Goal: Information Seeking & Learning: Learn about a topic

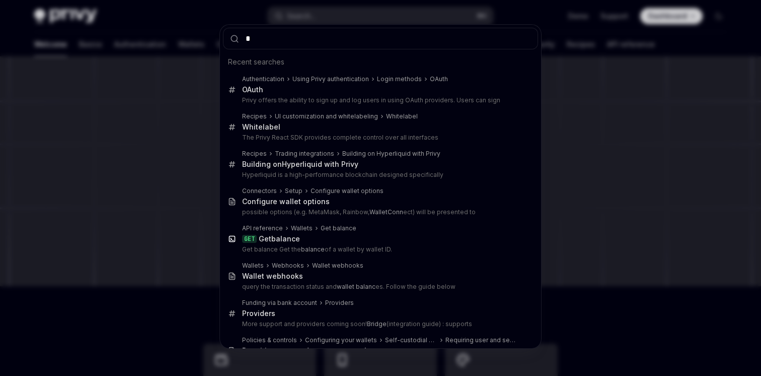
type input "**"
type textarea "*"
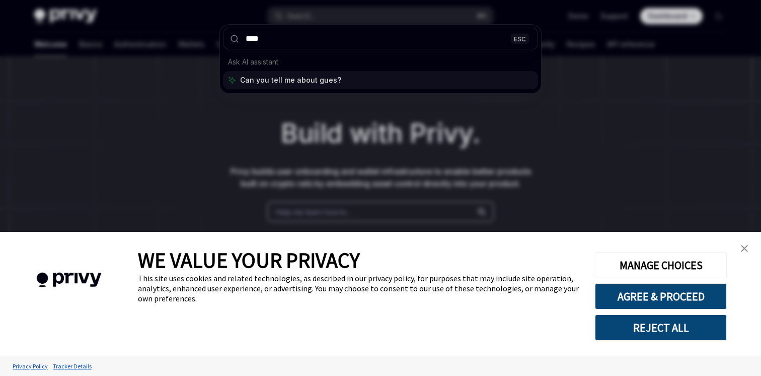
type input "*****"
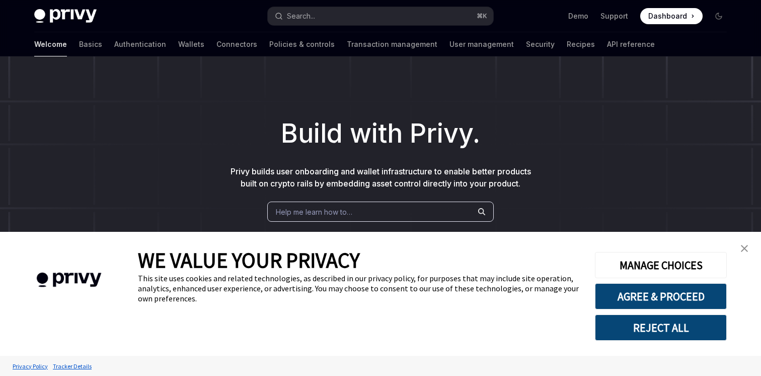
scroll to position [56, 0]
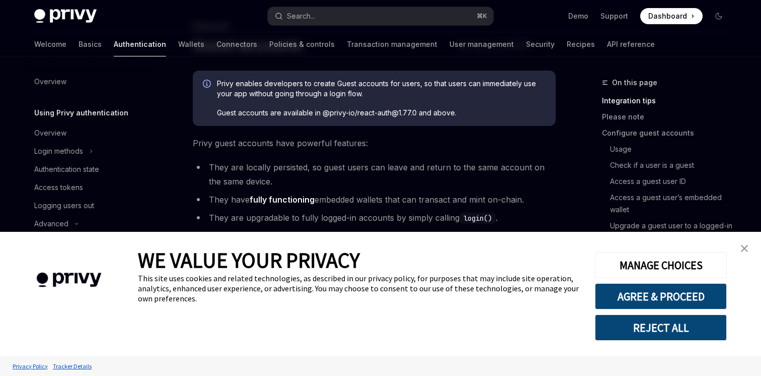
click at [745, 248] on img "close banner" at bounding box center [744, 248] width 7 height 7
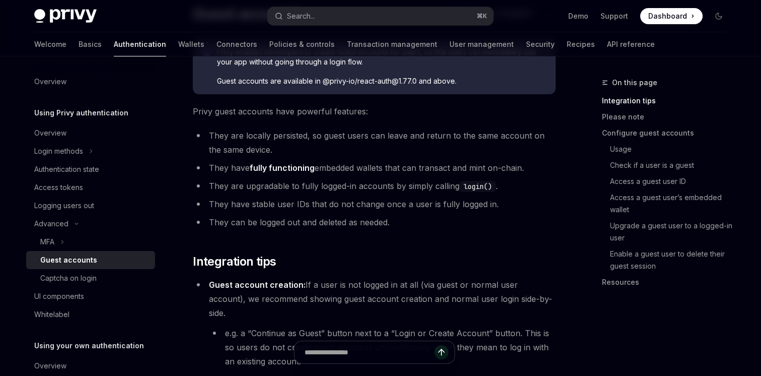
scroll to position [0, 0]
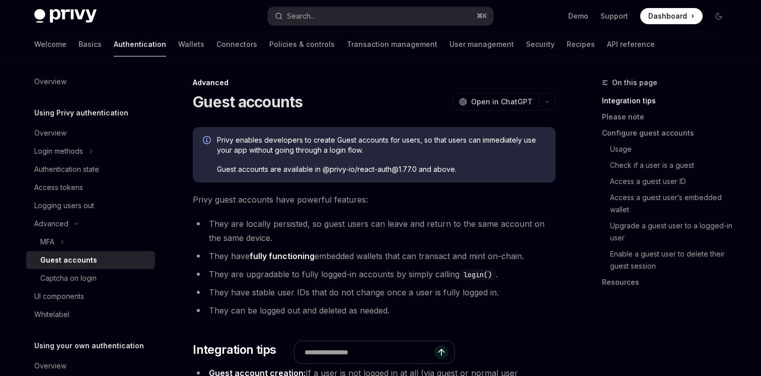
click at [315, 157] on div "Privy enables developers to create Guest accounts for users, so that users can …" at bounding box center [381, 154] width 329 height 39
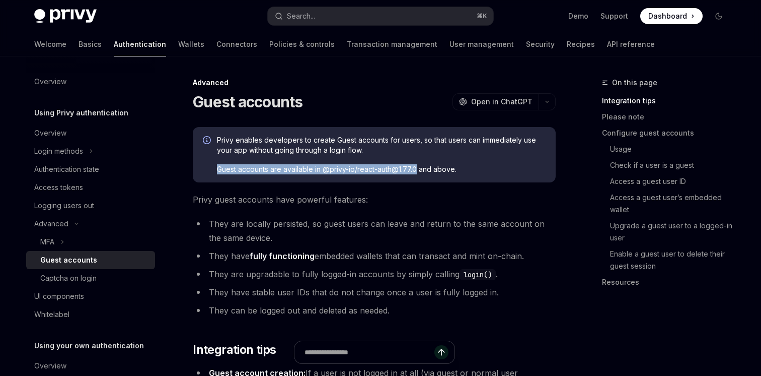
drag, startPoint x: 418, startPoint y: 170, endPoint x: 217, endPoint y: 168, distance: 200.9
click at [217, 168] on span "Guest accounts are available in @privy-io/react-auth@1.77.0 and above." at bounding box center [381, 169] width 329 height 10
click at [276, 160] on div "Privy enables developers to create Guest accounts for users, so that users can …" at bounding box center [381, 154] width 329 height 39
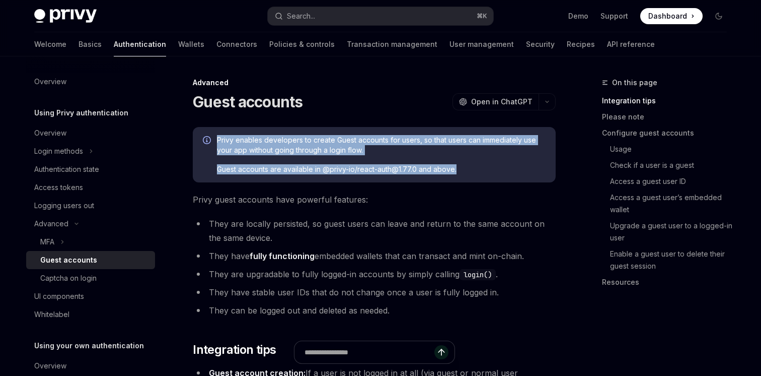
drag, startPoint x: 459, startPoint y: 171, endPoint x: 210, endPoint y: 136, distance: 250.7
click at [210, 136] on div "Privy enables developers to create Guest accounts for users, so that users can …" at bounding box center [374, 154] width 363 height 55
click at [249, 150] on span "Privy enables developers to create Guest accounts for users, so that users can …" at bounding box center [381, 145] width 329 height 20
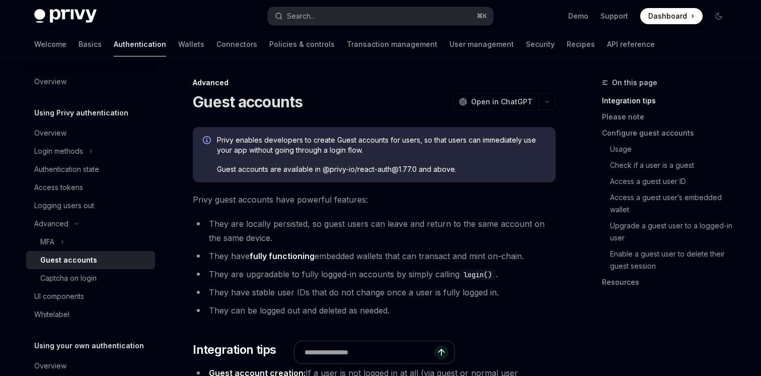
click at [378, 264] on ul "They are locally persisted, so guest users can leave and return to the same acc…" at bounding box center [374, 267] width 363 height 101
click at [417, 247] on ul "They are locally persisted, so guest users can leave and return to the same acc…" at bounding box center [374, 267] width 363 height 101
click at [437, 255] on li "They have fully functioning embedded wallets that can transact and mint on-chai…" at bounding box center [374, 256] width 363 height 14
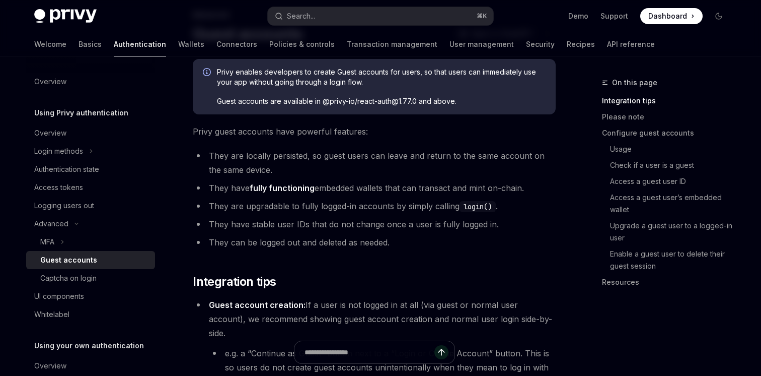
scroll to position [106, 0]
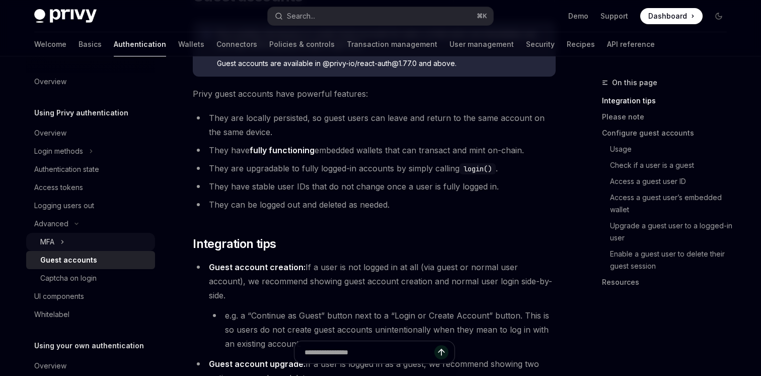
click at [69, 237] on button "MFA" at bounding box center [90, 242] width 129 height 18
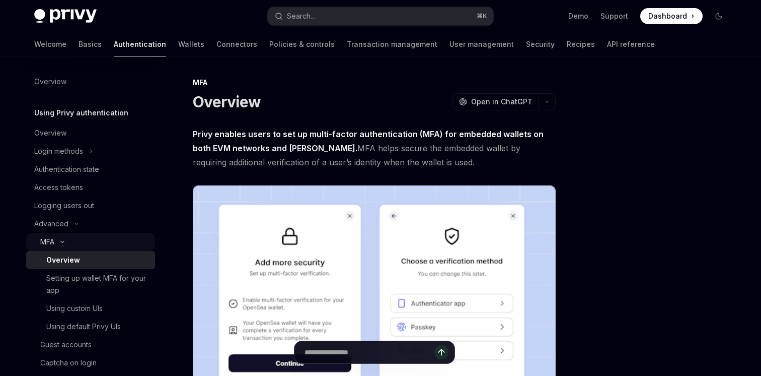
click at [69, 237] on button "MFA" at bounding box center [90, 242] width 129 height 18
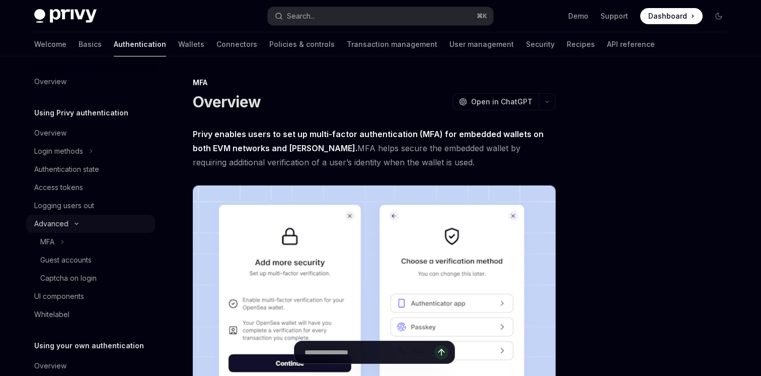
click at [74, 219] on button "Advanced" at bounding box center [90, 224] width 129 height 18
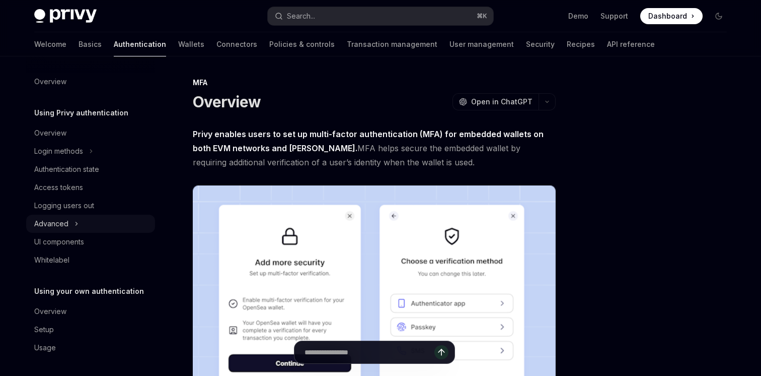
click at [75, 219] on icon "Toggle Advanced section" at bounding box center [77, 224] width 4 height 12
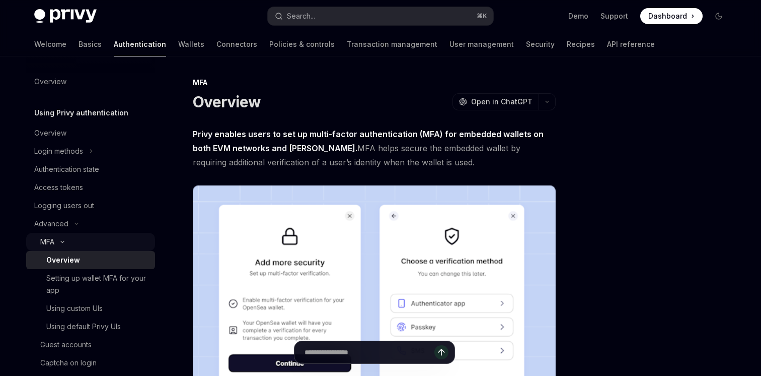
click at [63, 245] on button "MFA" at bounding box center [90, 242] width 129 height 18
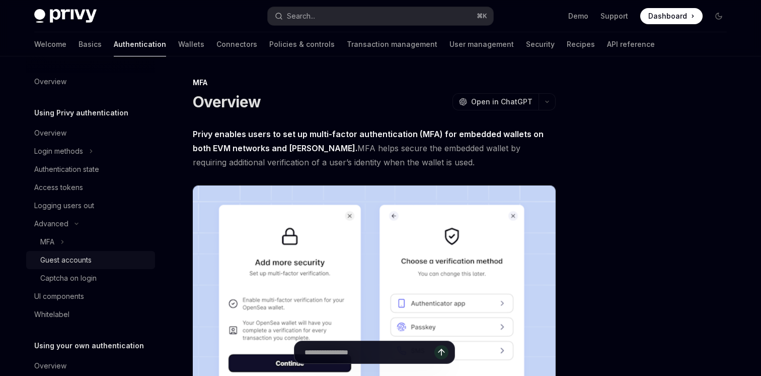
click at [96, 261] on div "Guest accounts" at bounding box center [94, 260] width 109 height 12
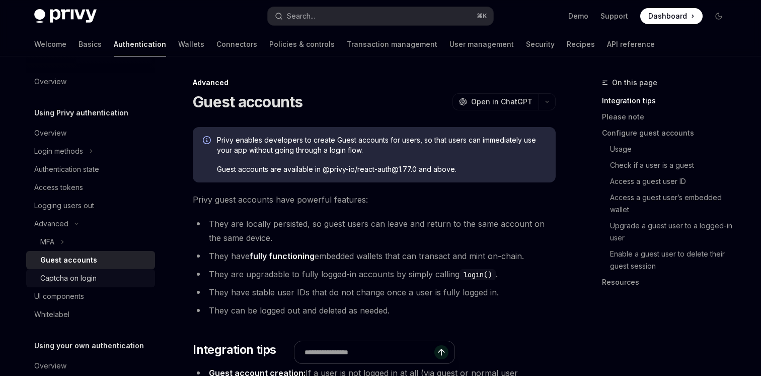
click at [69, 274] on div "Captcha on login" at bounding box center [68, 278] width 56 height 12
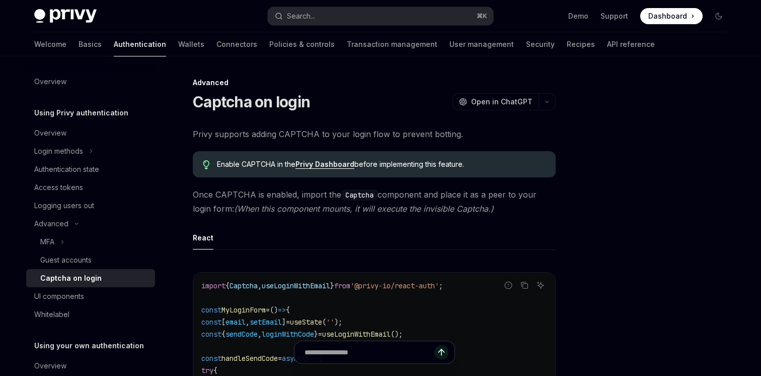
click at [293, 198] on span "Once CAPTCHA is enabled, import the Captcha component and place it as a peer to…" at bounding box center [374, 201] width 363 height 28
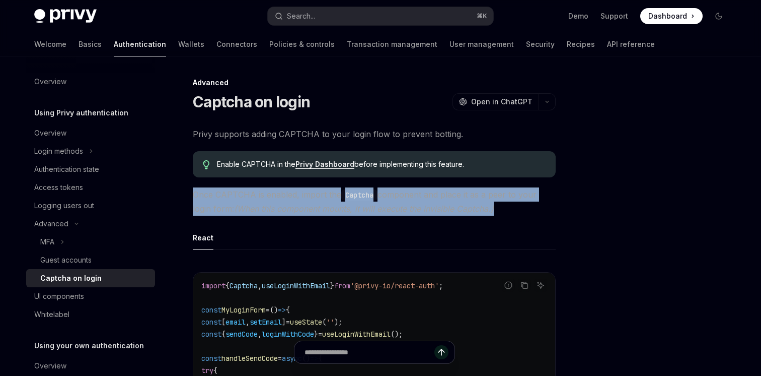
click at [293, 198] on span "Once CAPTCHA is enabled, import the Captcha component and place it as a peer to…" at bounding box center [374, 201] width 363 height 28
click at [327, 213] on span "Once CAPTCHA is enabled, import the Captcha component and place it as a peer to…" at bounding box center [374, 201] width 363 height 28
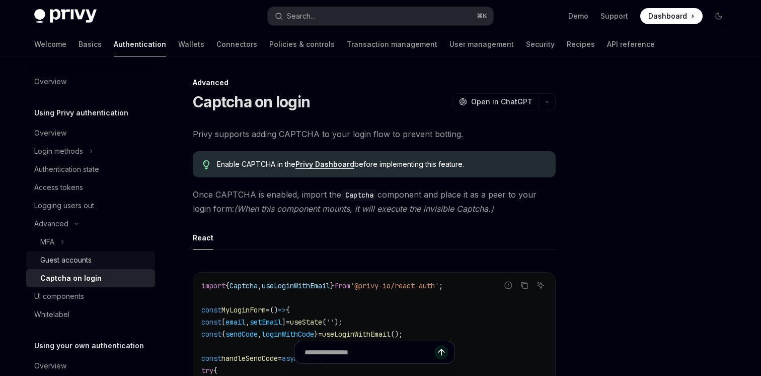
click at [101, 252] on link "Guest accounts" at bounding box center [90, 260] width 129 height 18
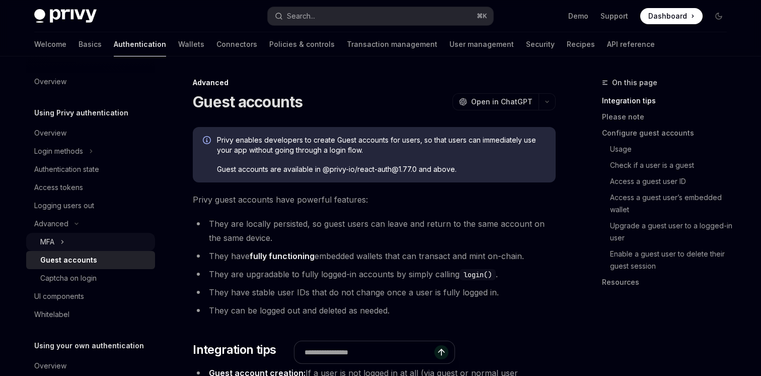
click at [57, 242] on button "MFA" at bounding box center [90, 242] width 129 height 18
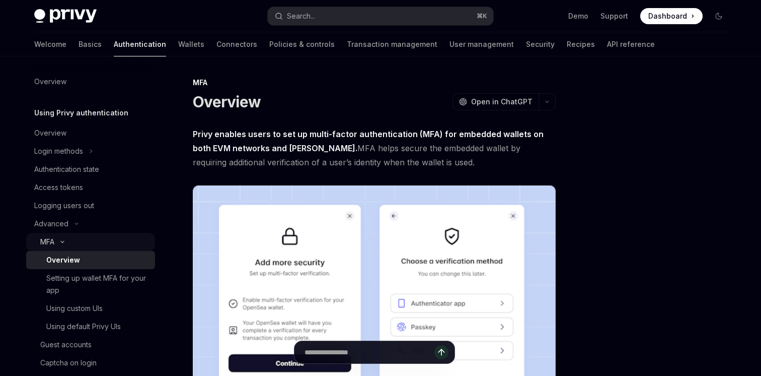
click at [64, 243] on icon "Toggle MFA section" at bounding box center [62, 242] width 12 height 4
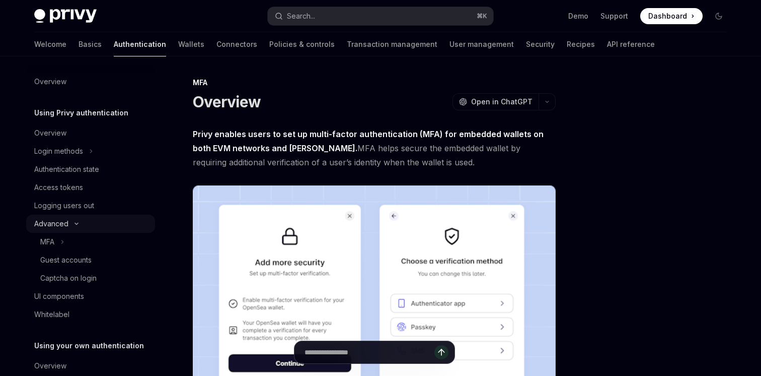
click at [73, 224] on icon "Toggle Advanced section" at bounding box center [76, 224] width 12 height 4
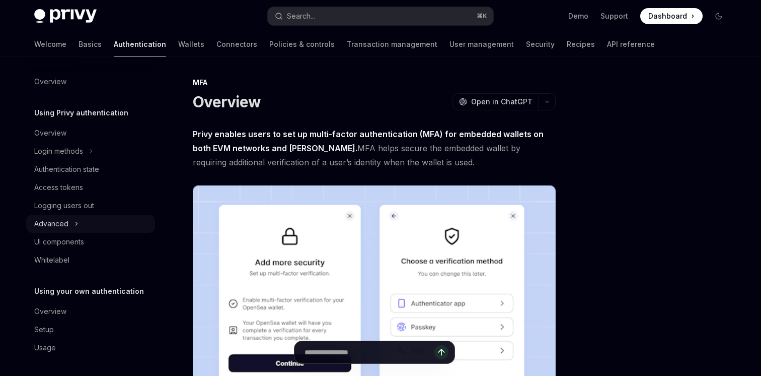
click at [73, 224] on button "Advanced" at bounding box center [90, 224] width 129 height 18
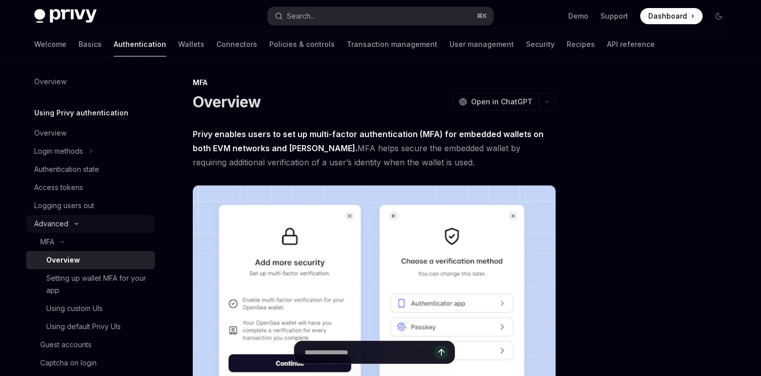
click at [77, 221] on button "Advanced" at bounding box center [90, 224] width 129 height 18
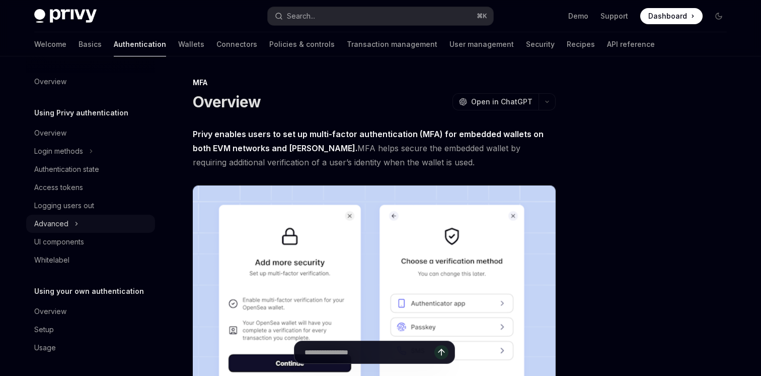
click at [74, 218] on button "Advanced" at bounding box center [90, 224] width 129 height 18
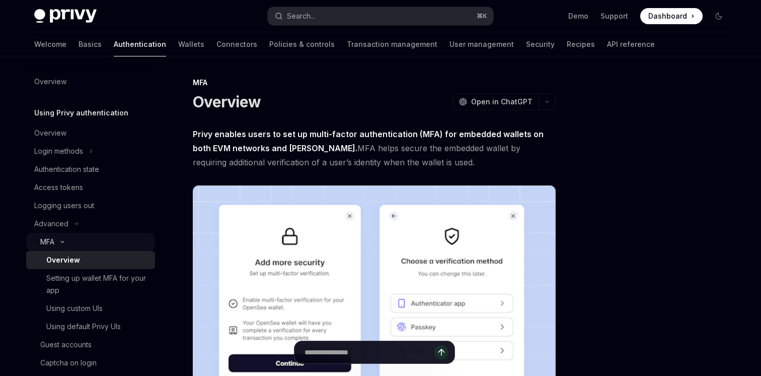
click at [64, 243] on icon "Toggle MFA section" at bounding box center [62, 242] width 12 height 4
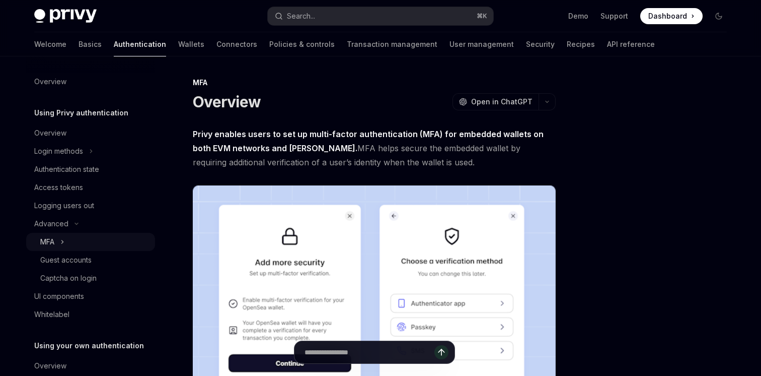
click at [67, 245] on button "MFA" at bounding box center [90, 242] width 129 height 18
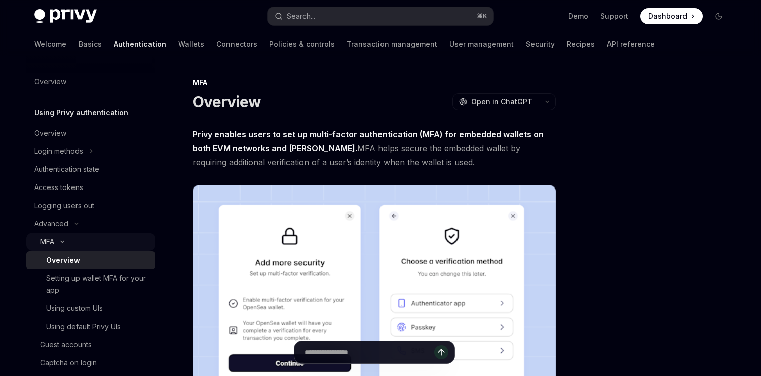
click at [67, 245] on button "MFA" at bounding box center [90, 242] width 129 height 18
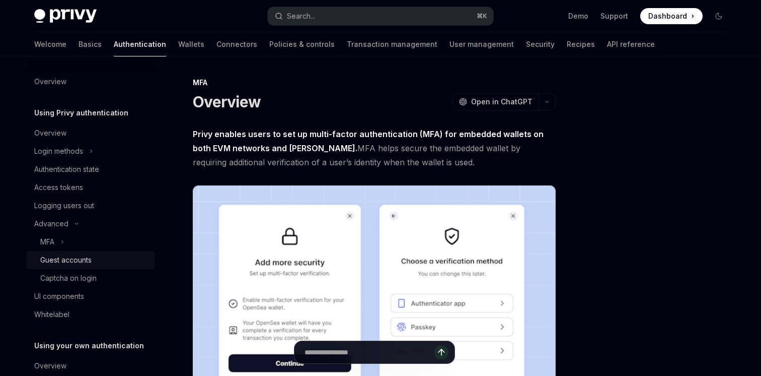
click at [73, 261] on div "Guest accounts" at bounding box center [65, 260] width 51 height 12
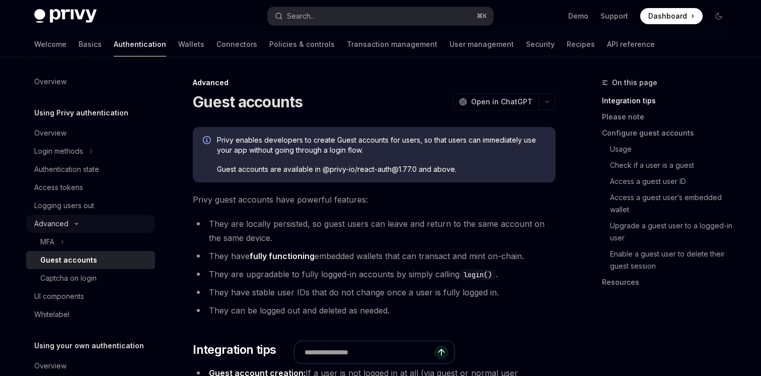
click at [76, 224] on icon "Toggle Advanced section" at bounding box center [76, 224] width 3 height 2
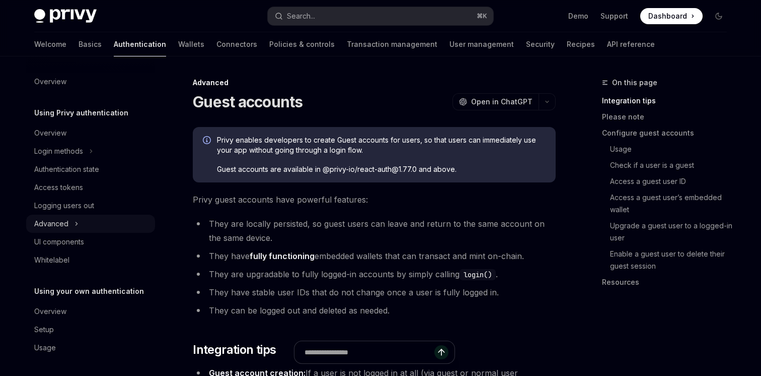
click at [76, 224] on icon "Toggle Advanced section" at bounding box center [77, 223] width 2 height 3
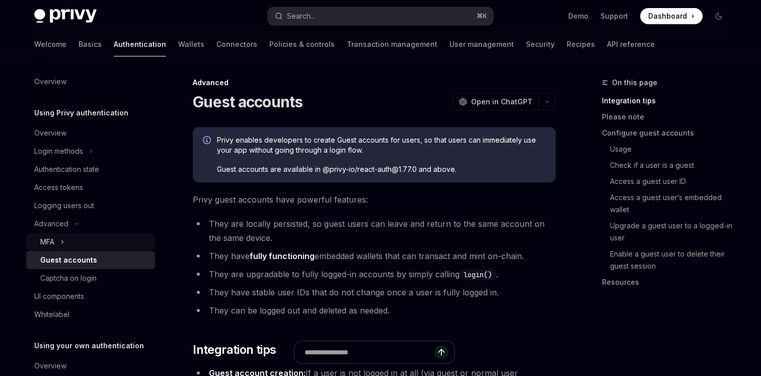
click at [62, 243] on icon "Toggle MFA section" at bounding box center [62, 242] width 4 height 12
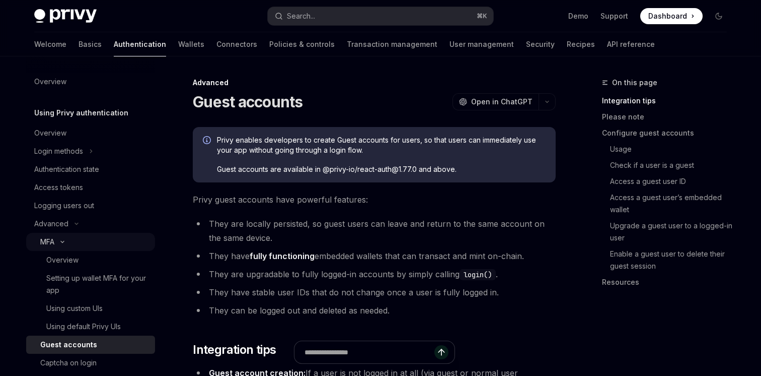
type textarea "*"
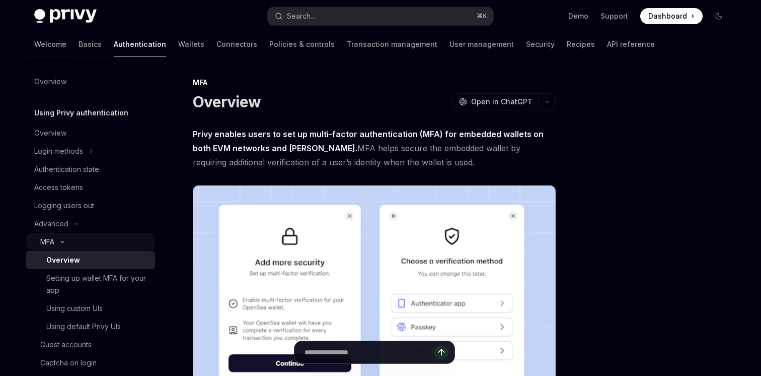
click at [62, 243] on icon "Toggle MFA section" at bounding box center [62, 242] width 12 height 4
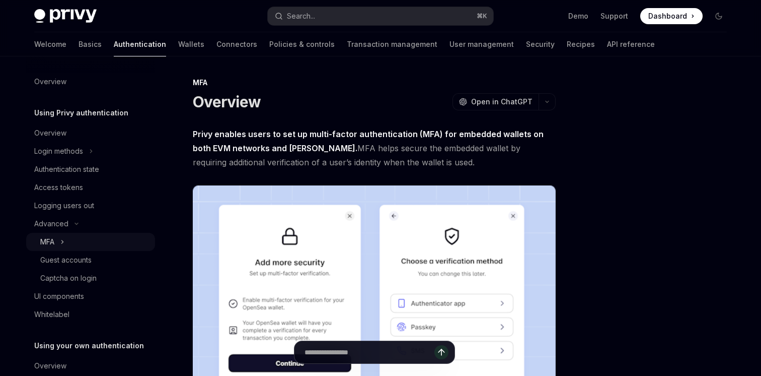
click at [62, 243] on icon "Toggle MFA section" at bounding box center [62, 242] width 4 height 12
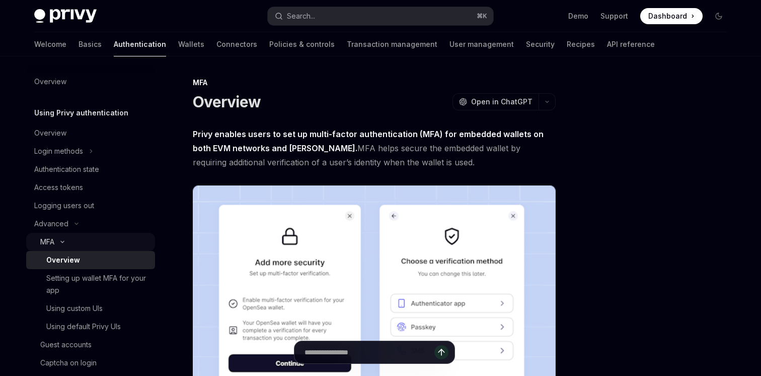
click at [65, 242] on icon "Toggle MFA section" at bounding box center [62, 242] width 12 height 4
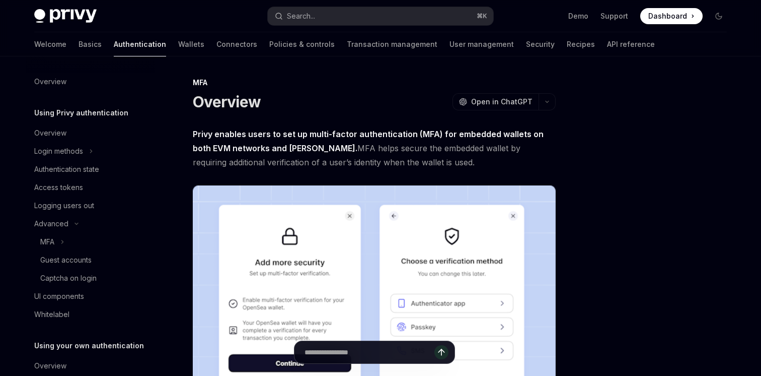
click at [671, 181] on div at bounding box center [658, 226] width 153 height 299
